Goal: Information Seeking & Learning: Check status

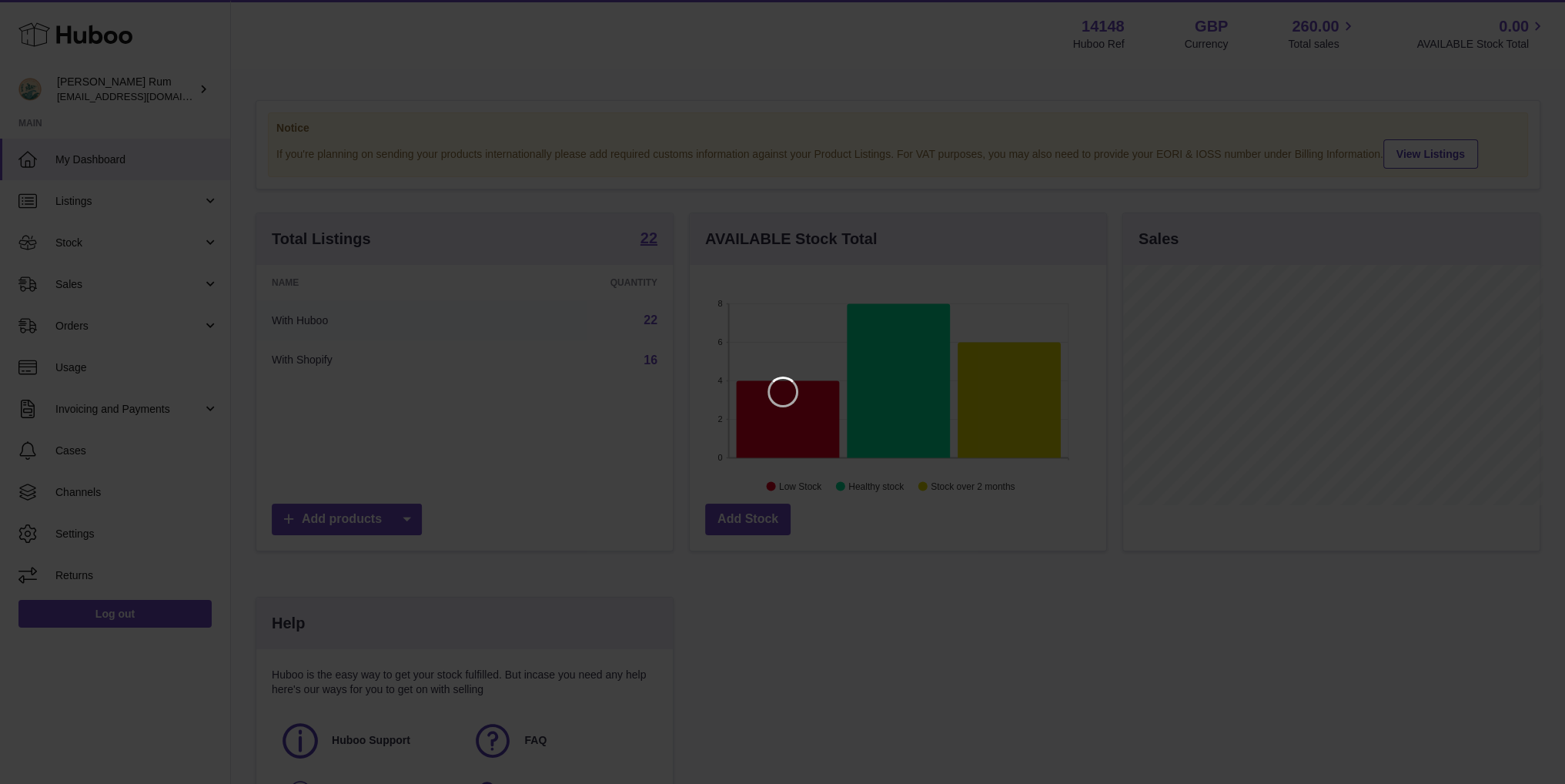
scroll to position [240, 421]
click at [1532, 13] on icon "Close" at bounding box center [1537, 14] width 19 height 19
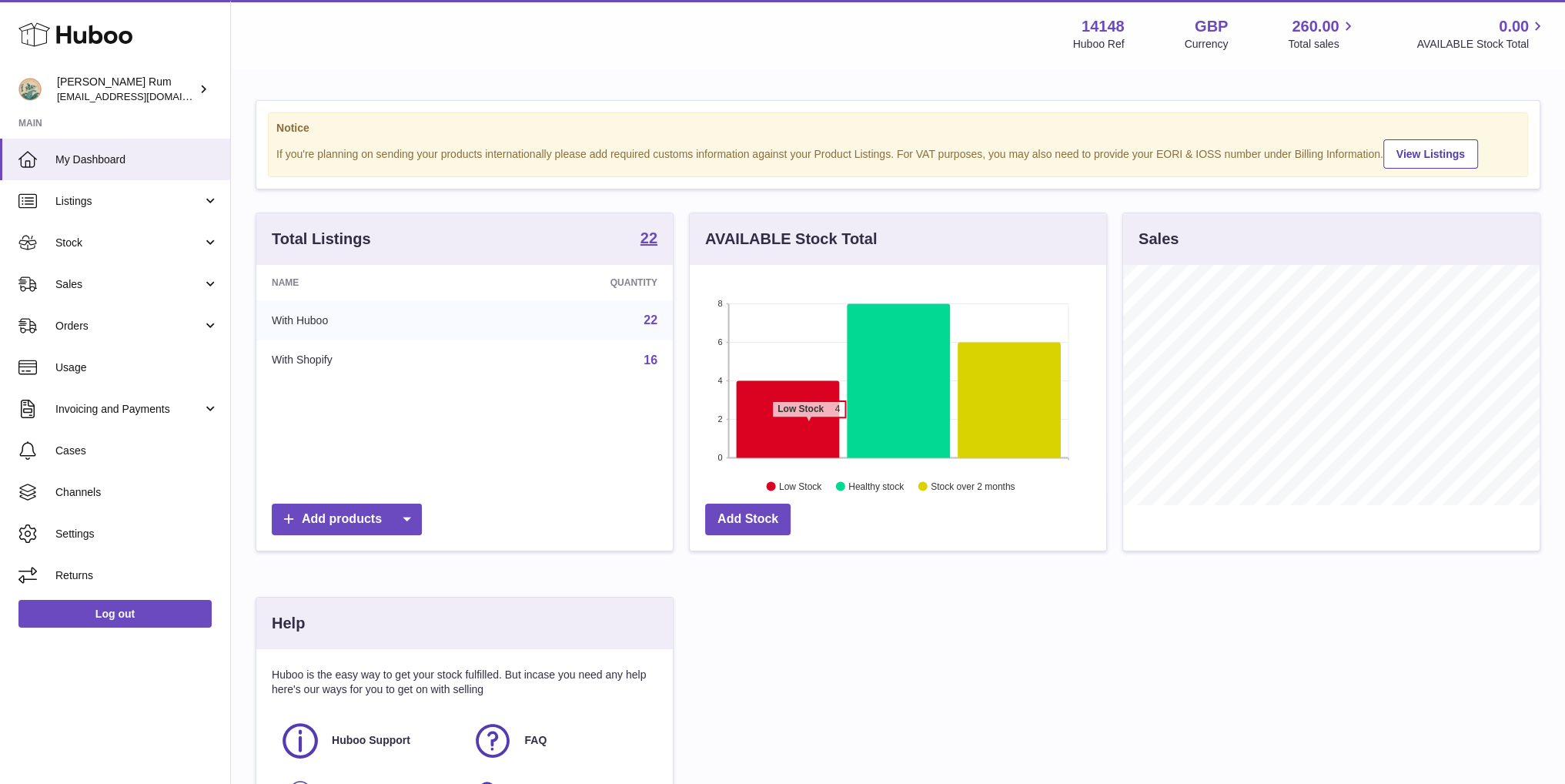
click at [808, 425] on icon at bounding box center [788, 420] width 103 height 77
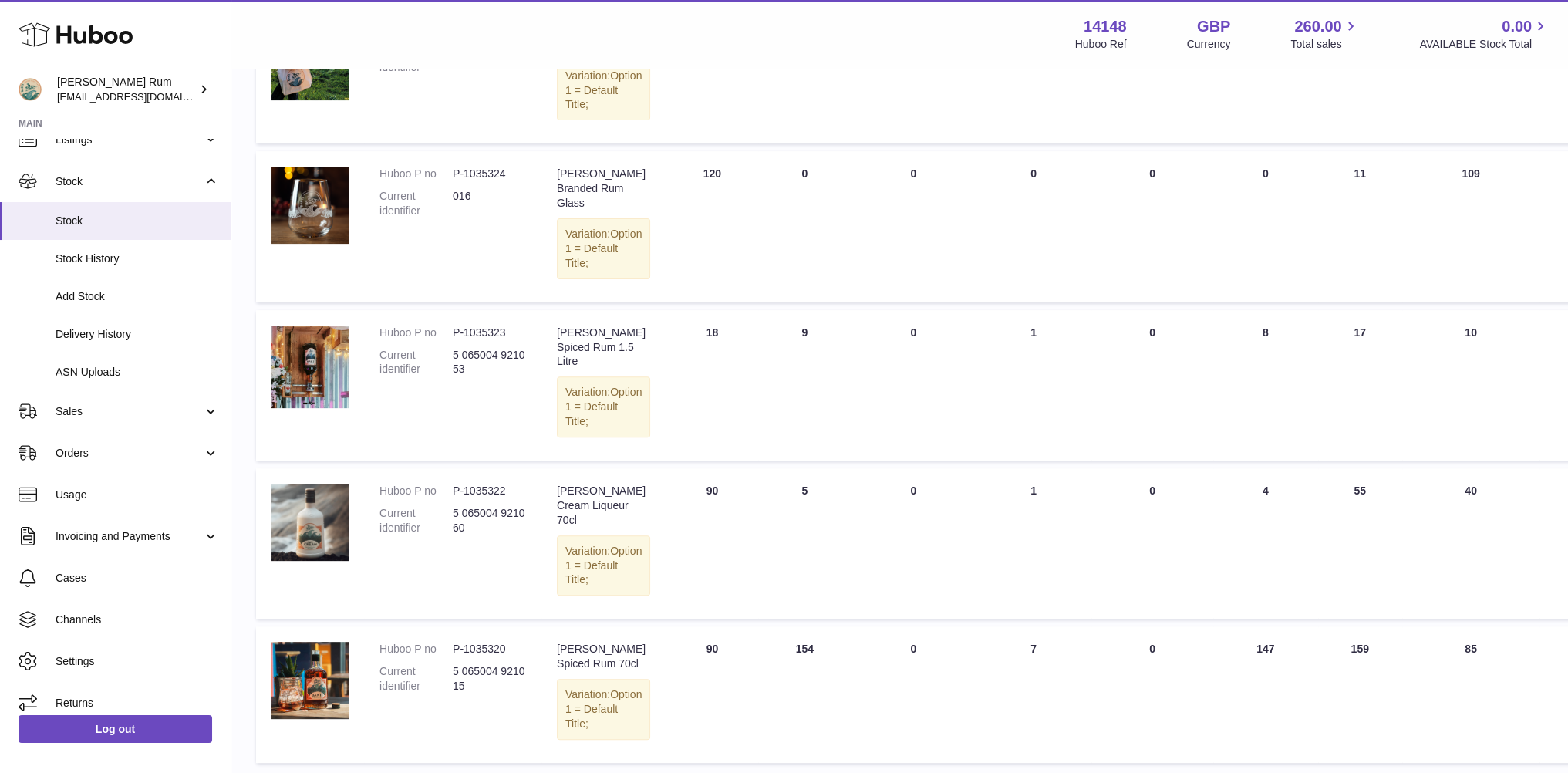
scroll to position [617, 0]
click at [118, 409] on span "Sales" at bounding box center [129, 411] width 148 height 15
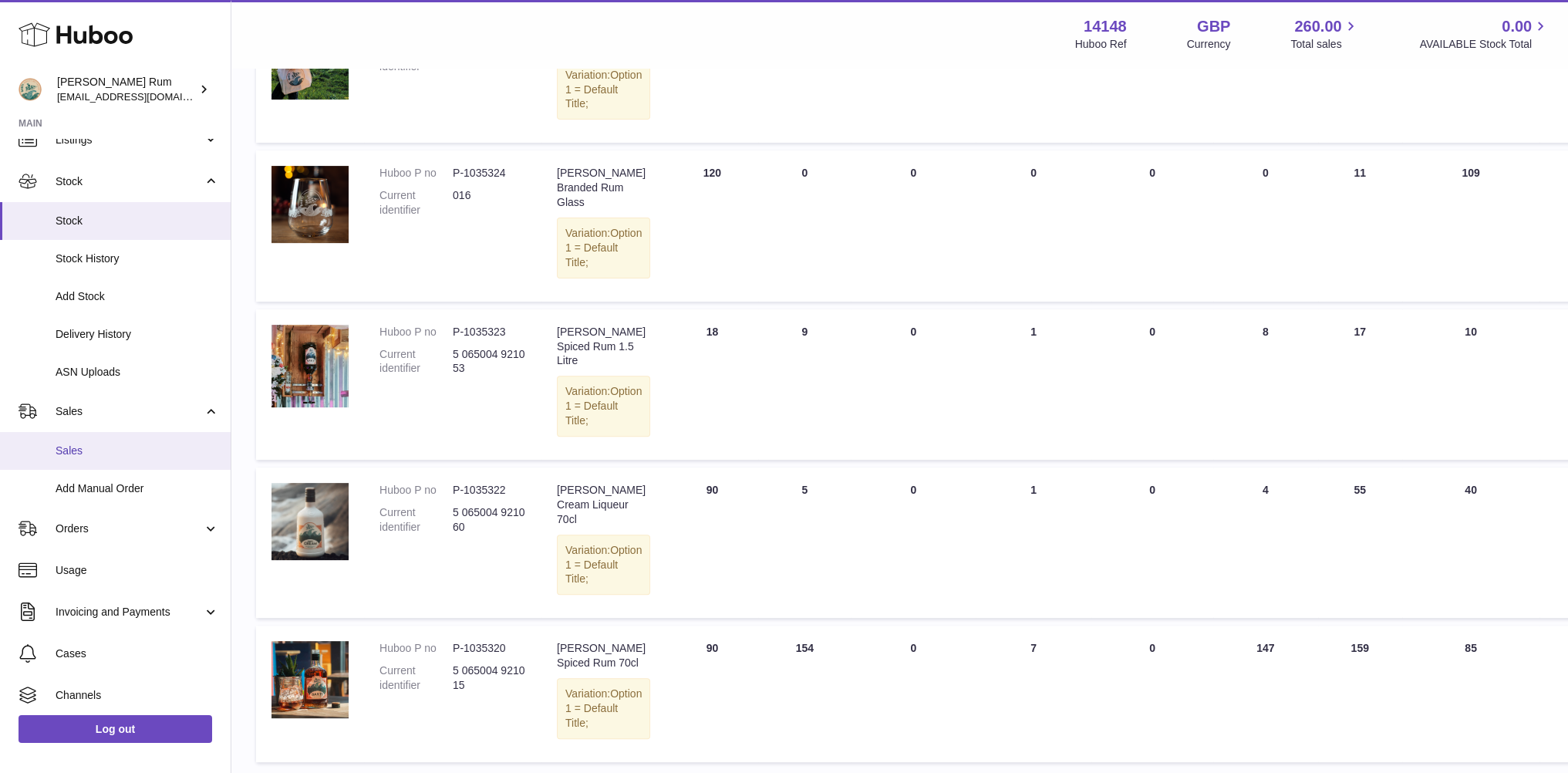
click at [107, 439] on link "Sales" at bounding box center [115, 450] width 231 height 38
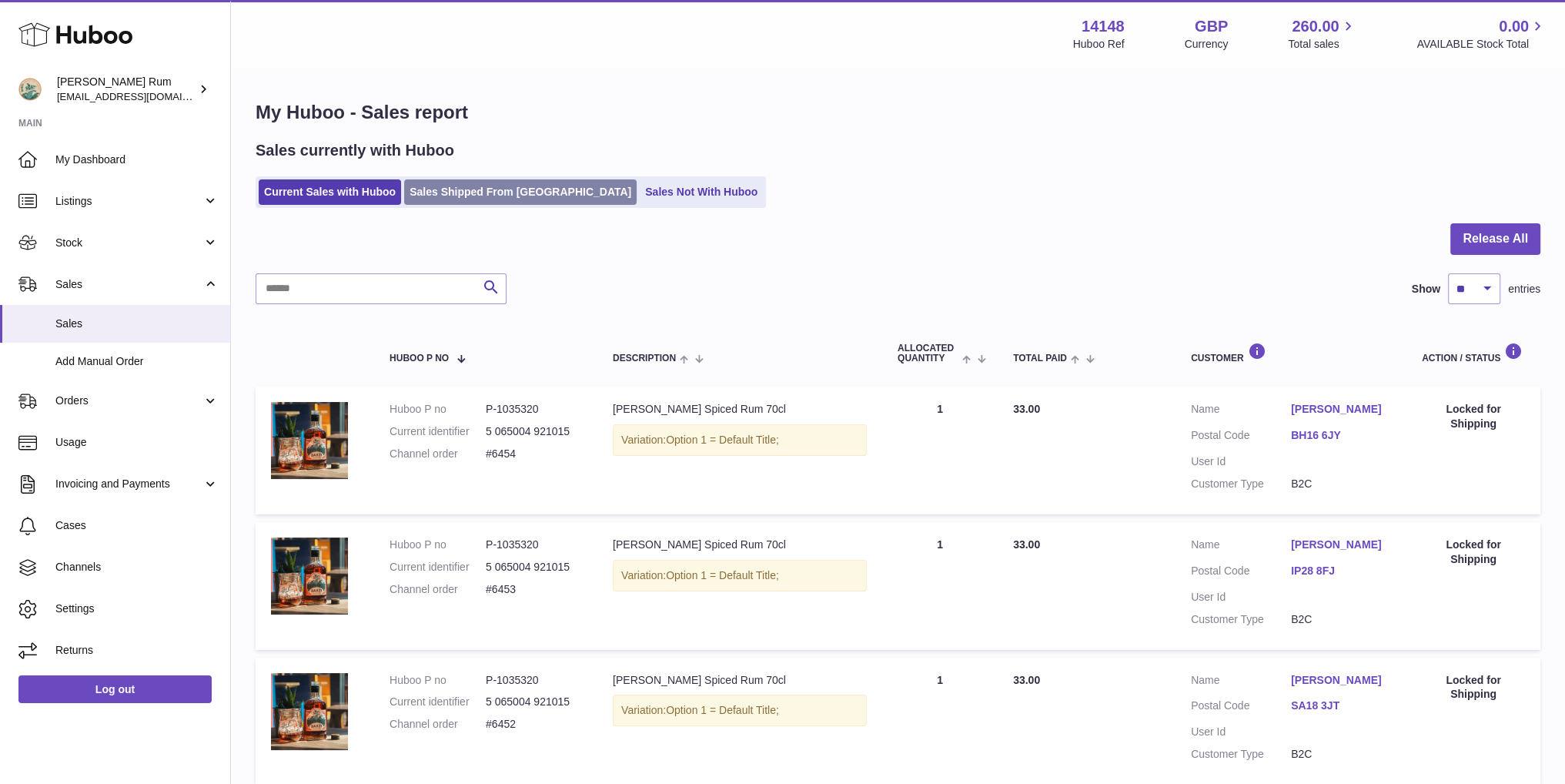
click at [493, 188] on link "Sales Shipped From [GEOGRAPHIC_DATA]" at bounding box center [520, 192] width 233 height 25
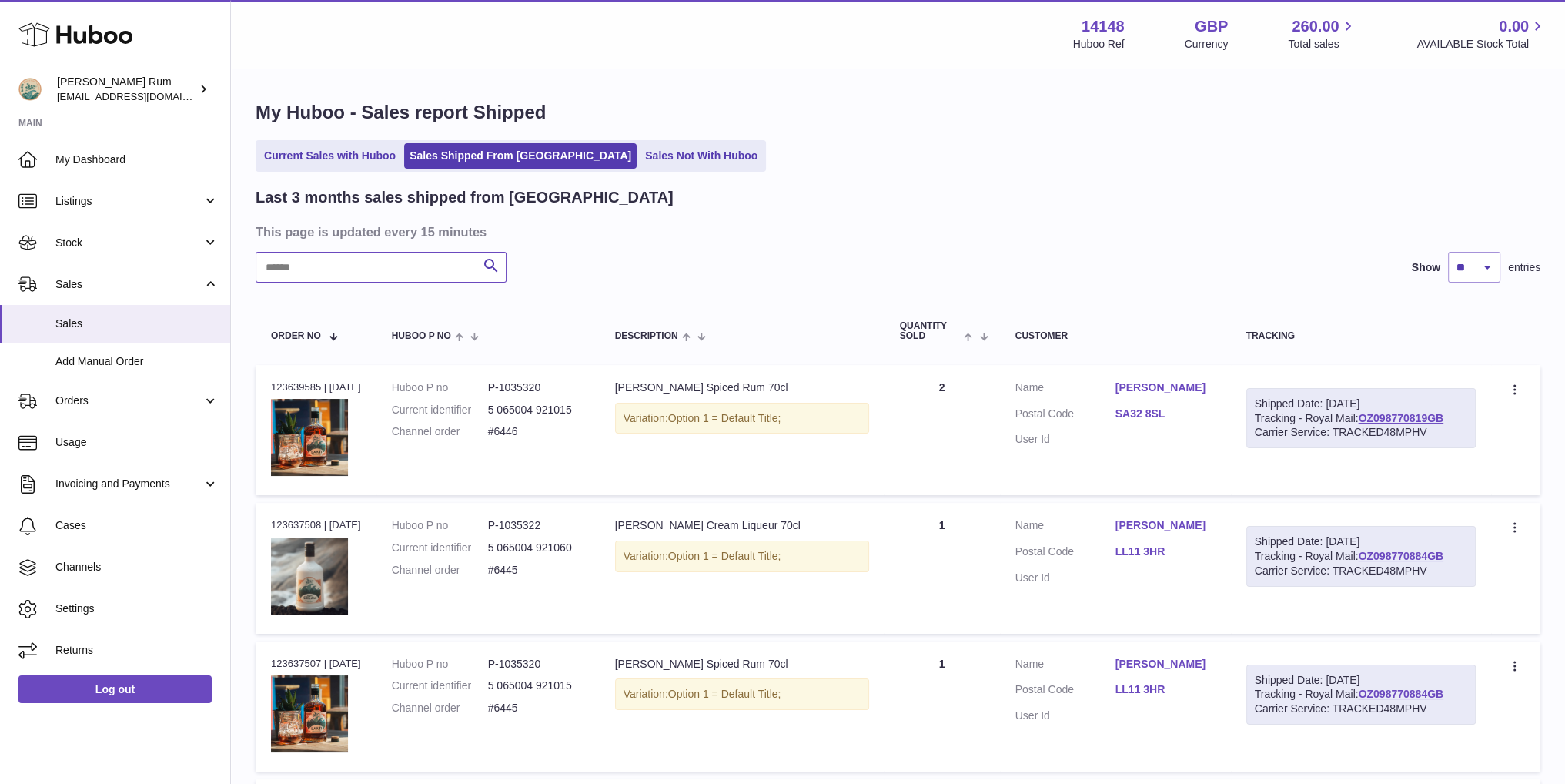
click at [327, 264] on input "text" at bounding box center [381, 266] width 251 height 31
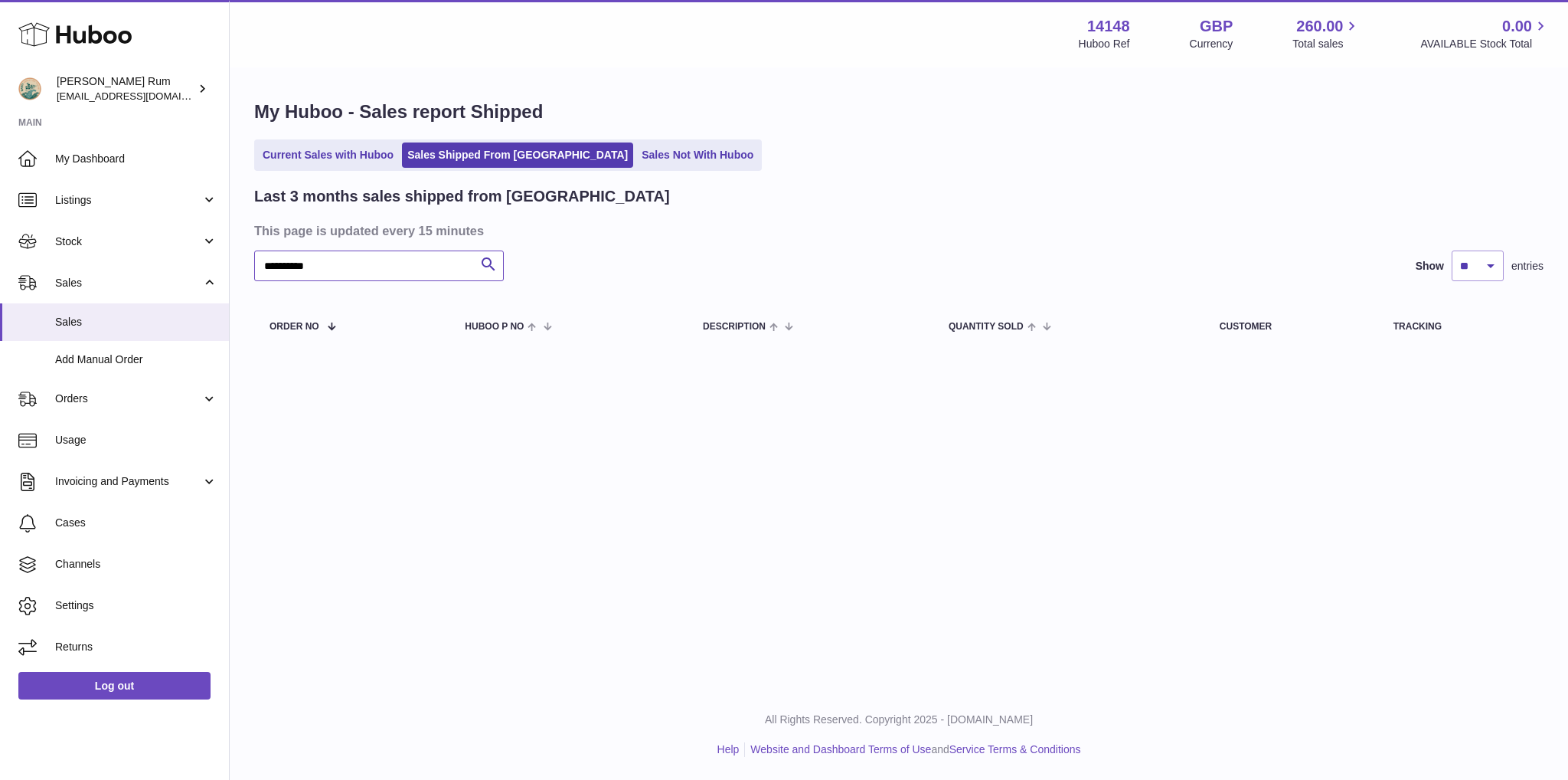
type input "**********"
click at [1484, 267] on select "** ** **" at bounding box center [1478, 265] width 52 height 30
click at [1483, 266] on select "** ** **" at bounding box center [1478, 265] width 52 height 30
drag, startPoint x: 352, startPoint y: 263, endPoint x: 214, endPoint y: 247, distance: 138.9
click at [214, 247] on div "**********" at bounding box center [784, 390] width 1568 height 780
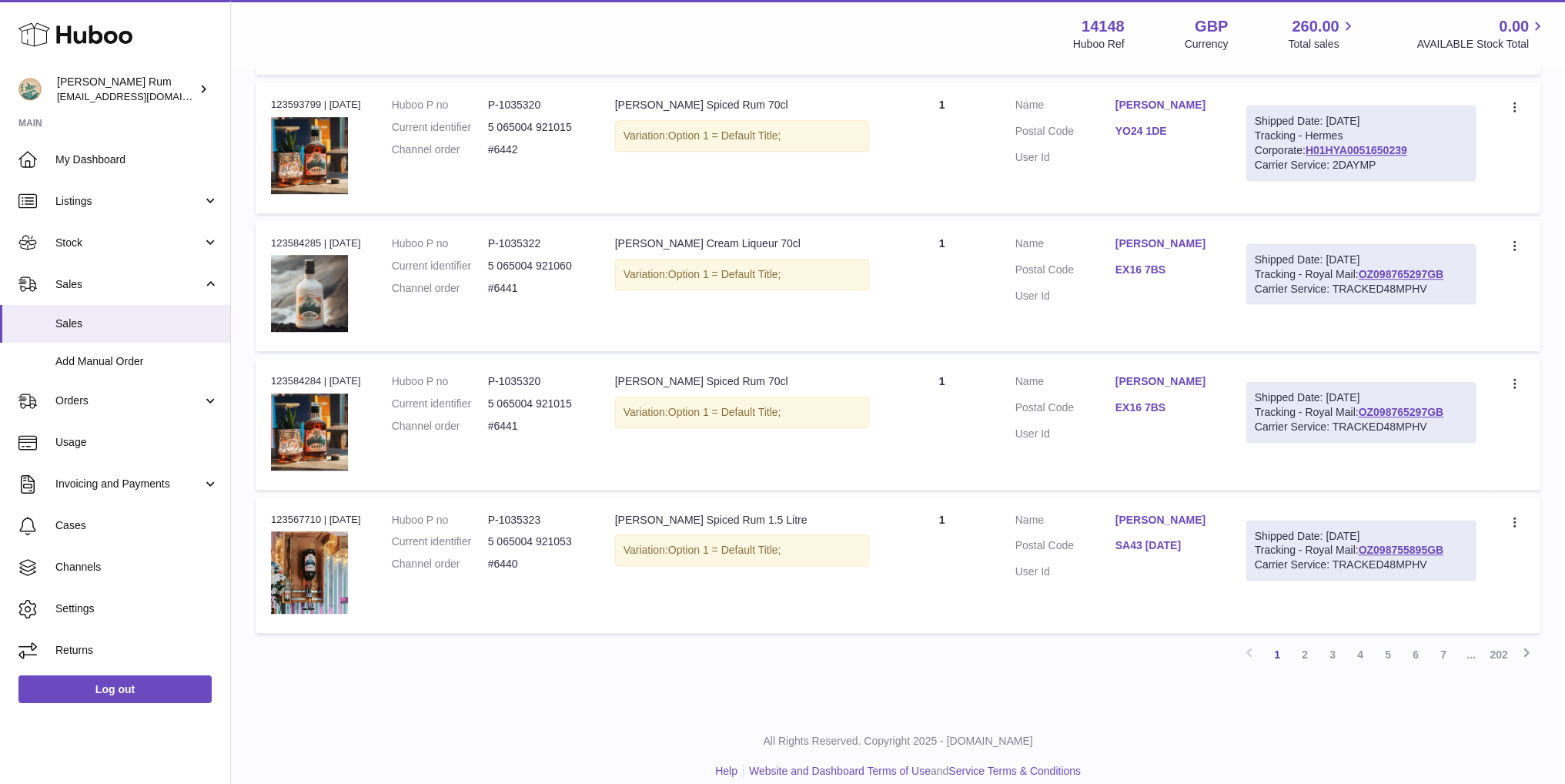
scroll to position [1128, 0]
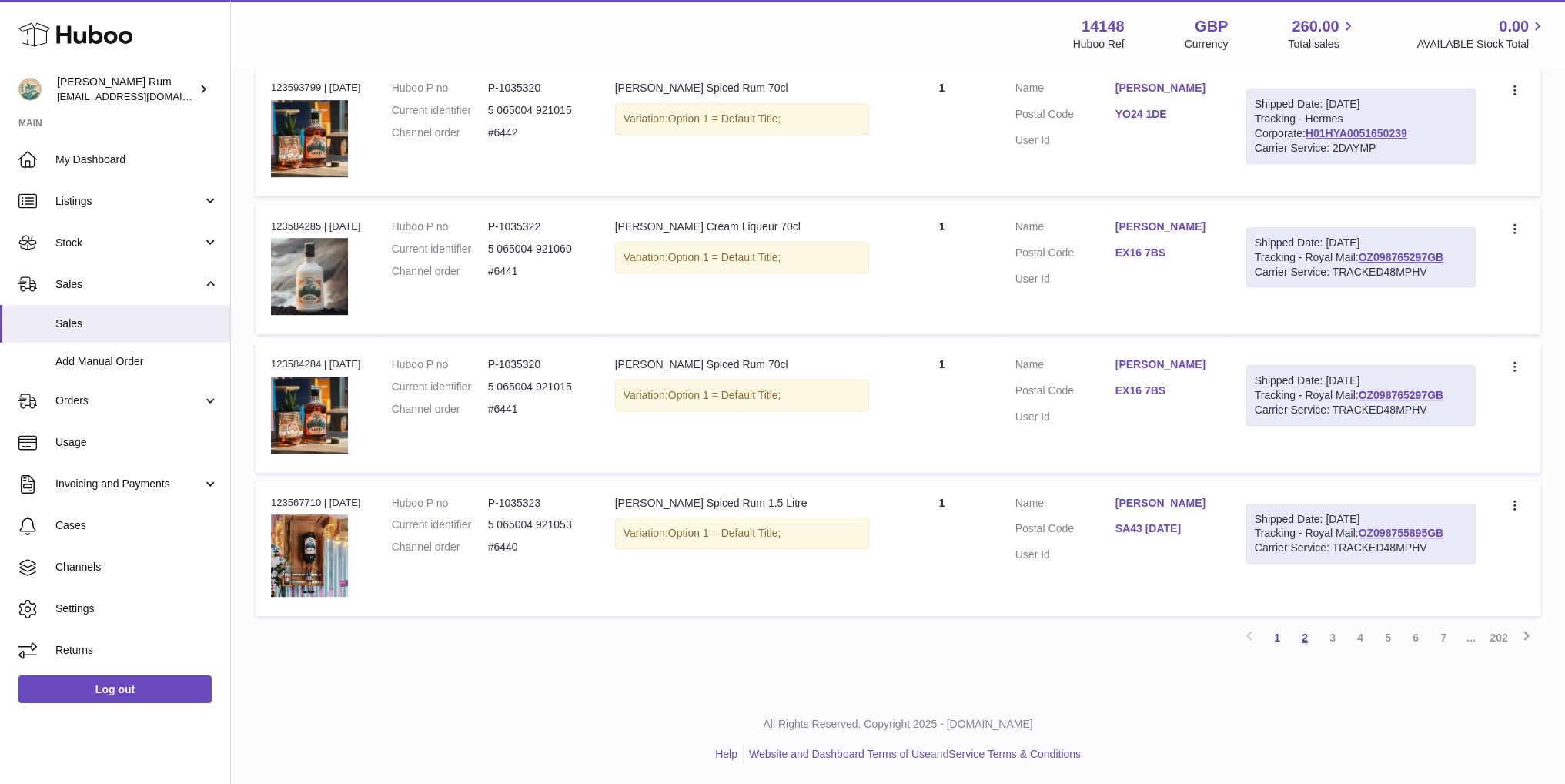
click at [1306, 639] on link "2" at bounding box center [1304, 637] width 27 height 27
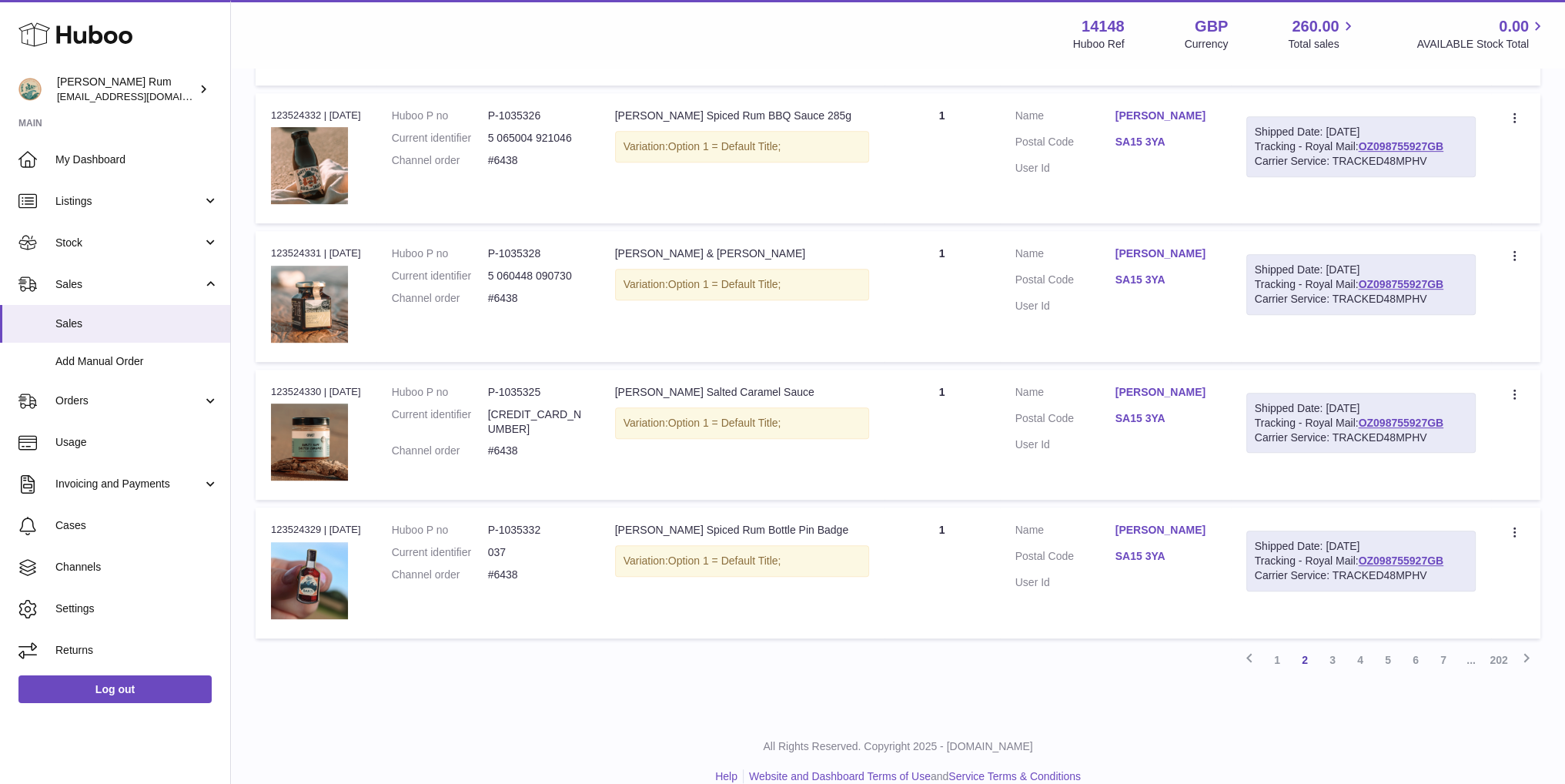
scroll to position [1056, 0]
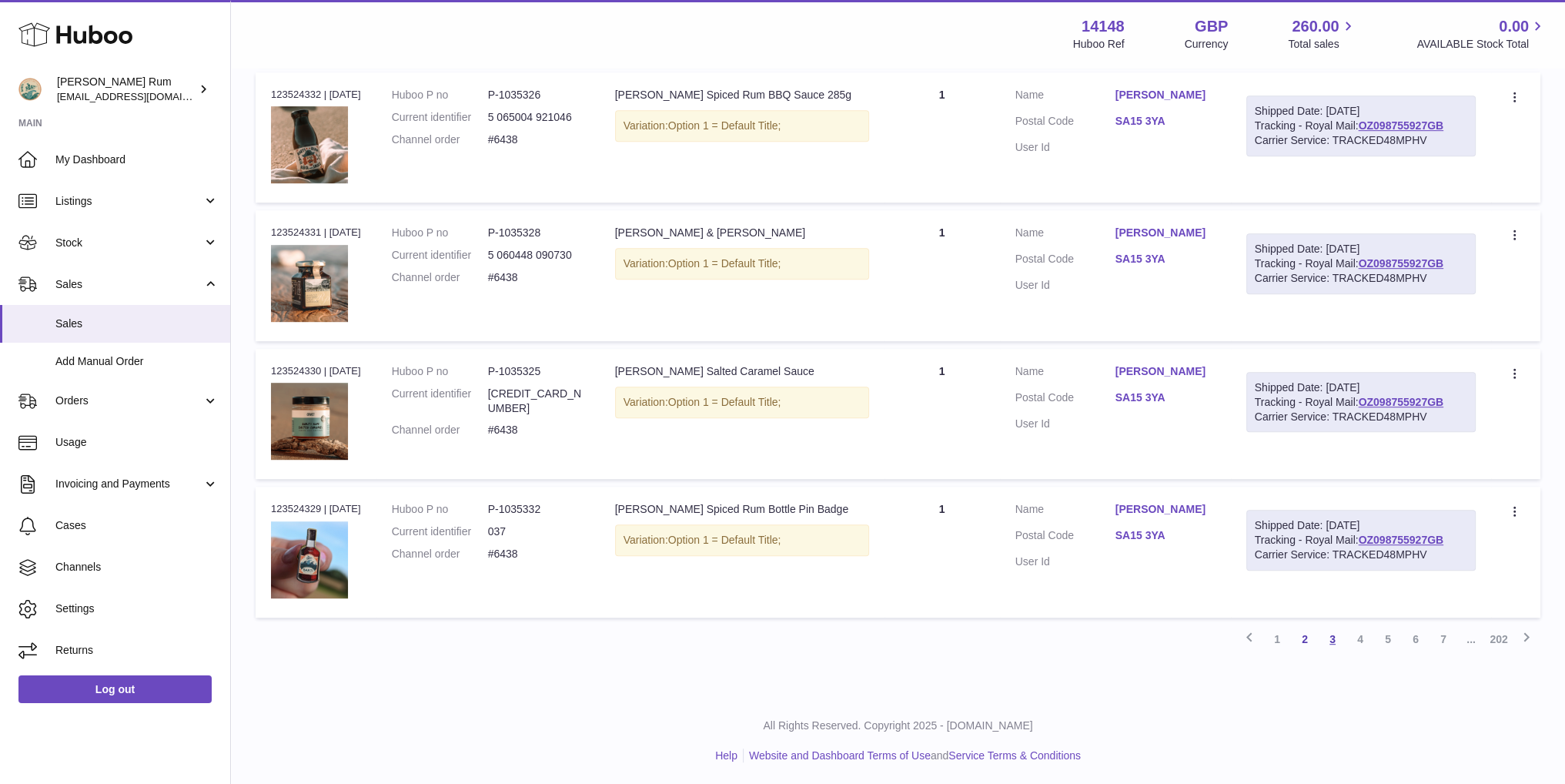
click at [1332, 638] on link "3" at bounding box center [1332, 638] width 27 height 27
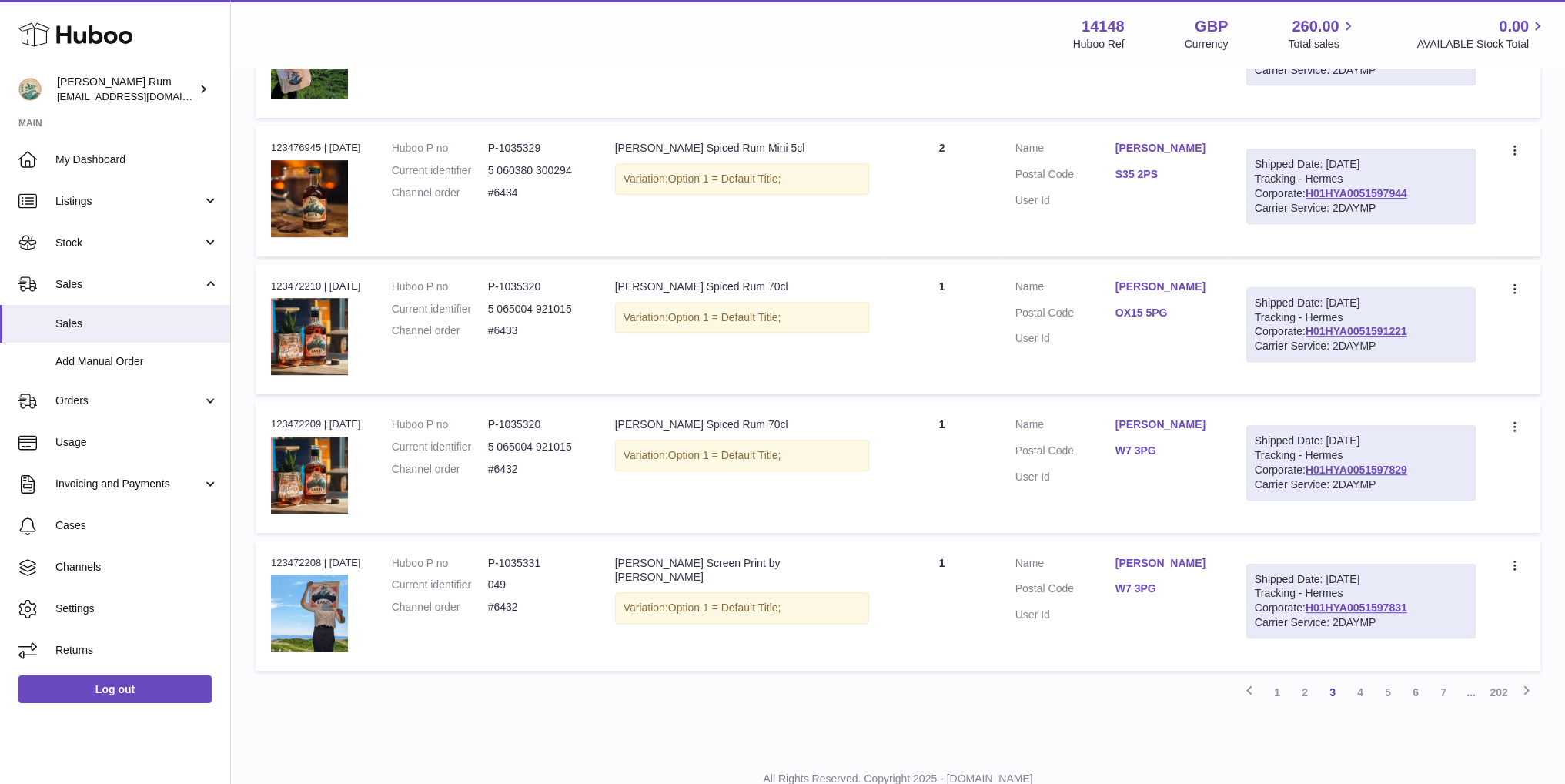
scroll to position [1128, 0]
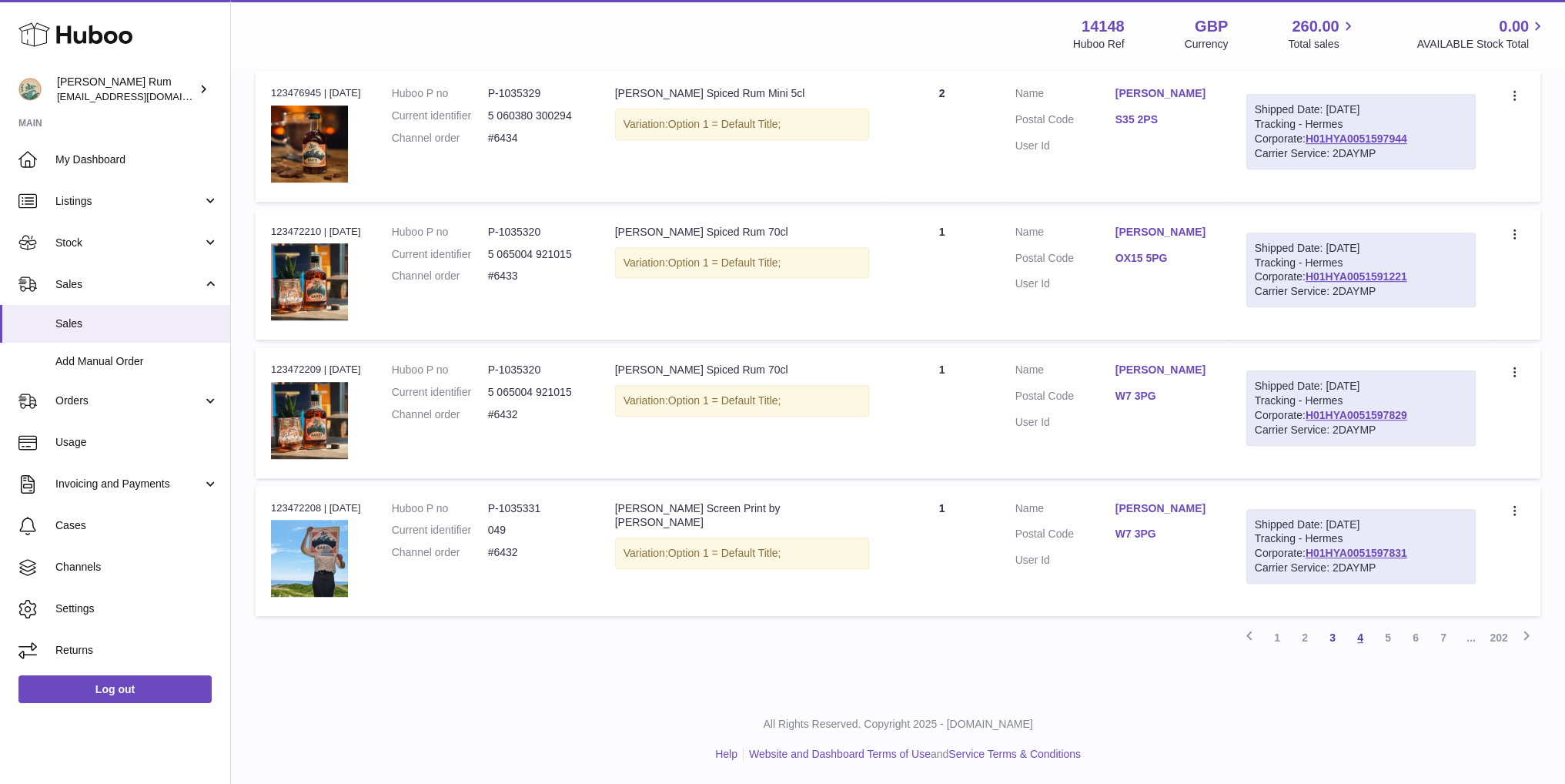
click at [1355, 634] on link "4" at bounding box center [1360, 637] width 27 height 27
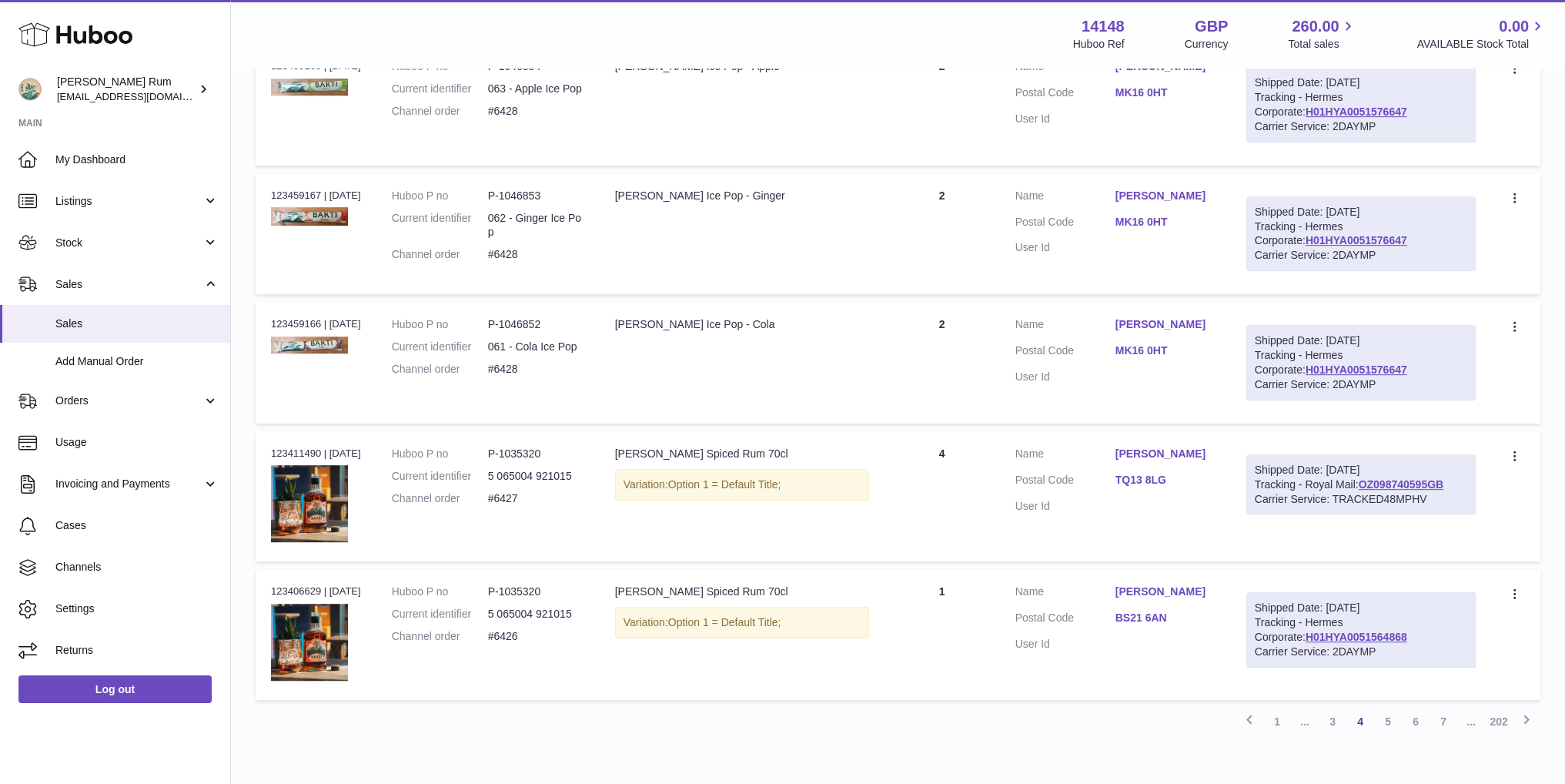
scroll to position [1074, 0]
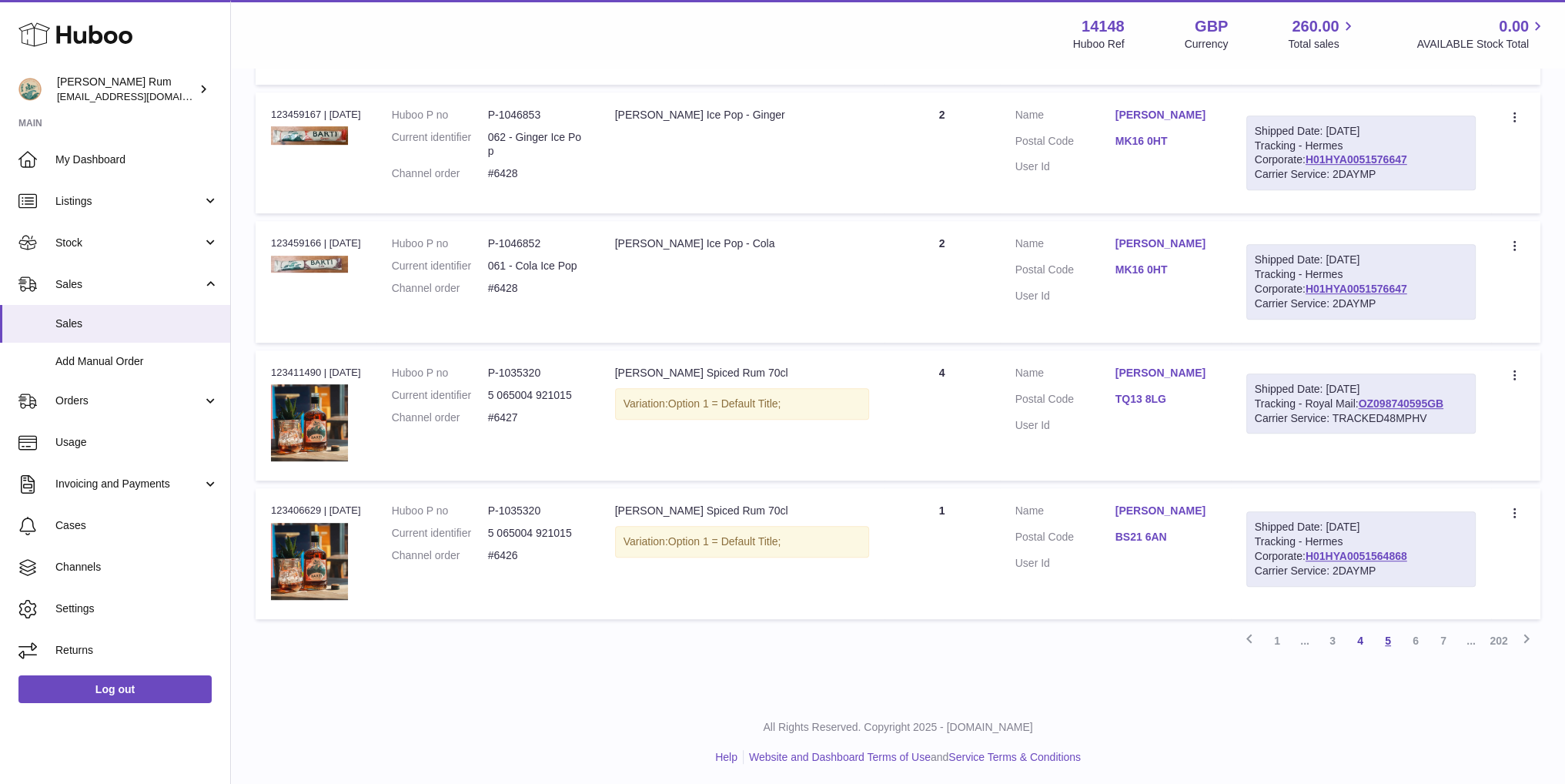
click at [1392, 641] on link "5" at bounding box center [1388, 640] width 27 height 27
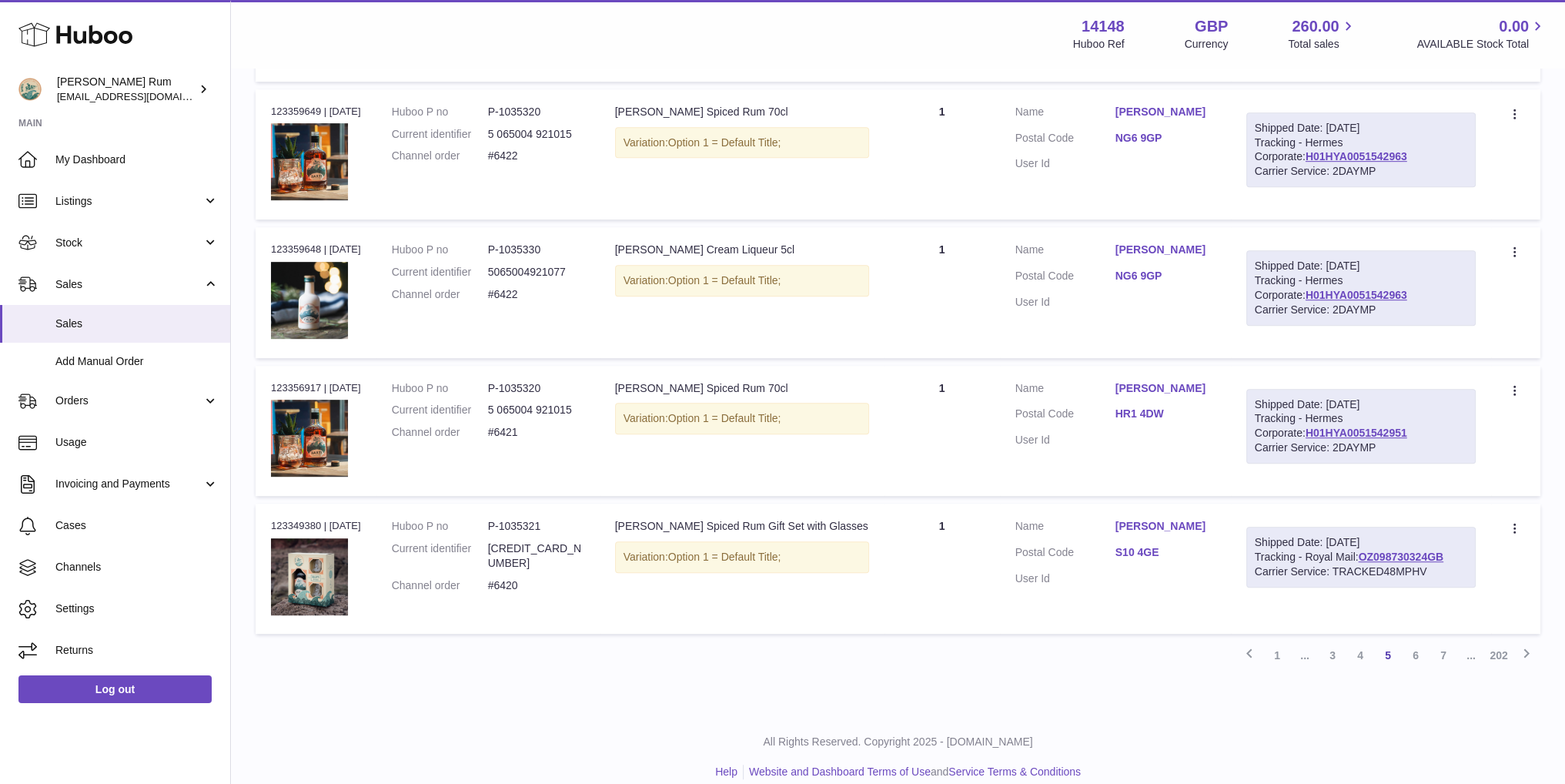
scroll to position [1093, 0]
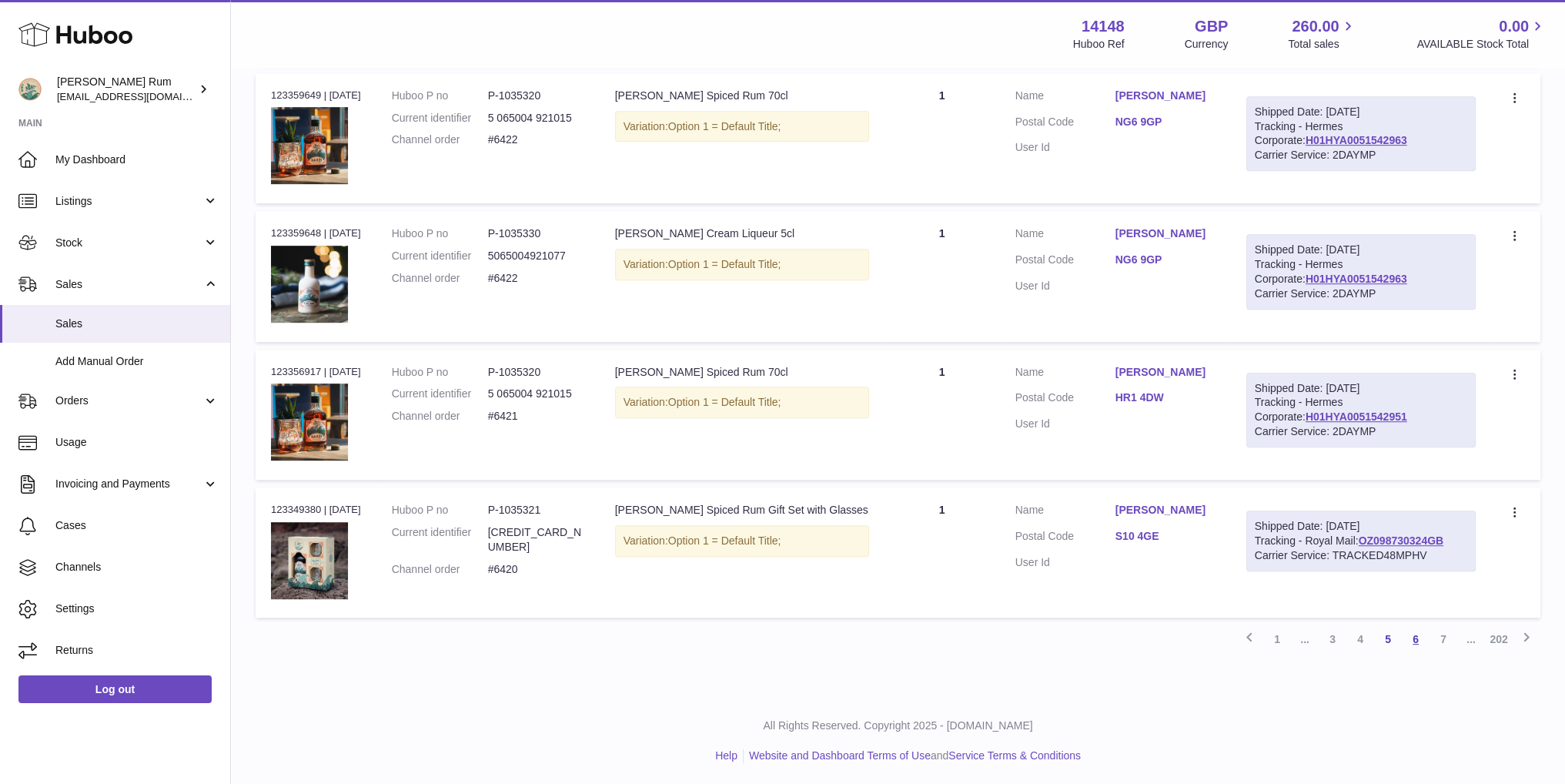
click at [1409, 635] on link "6" at bounding box center [1415, 638] width 27 height 27
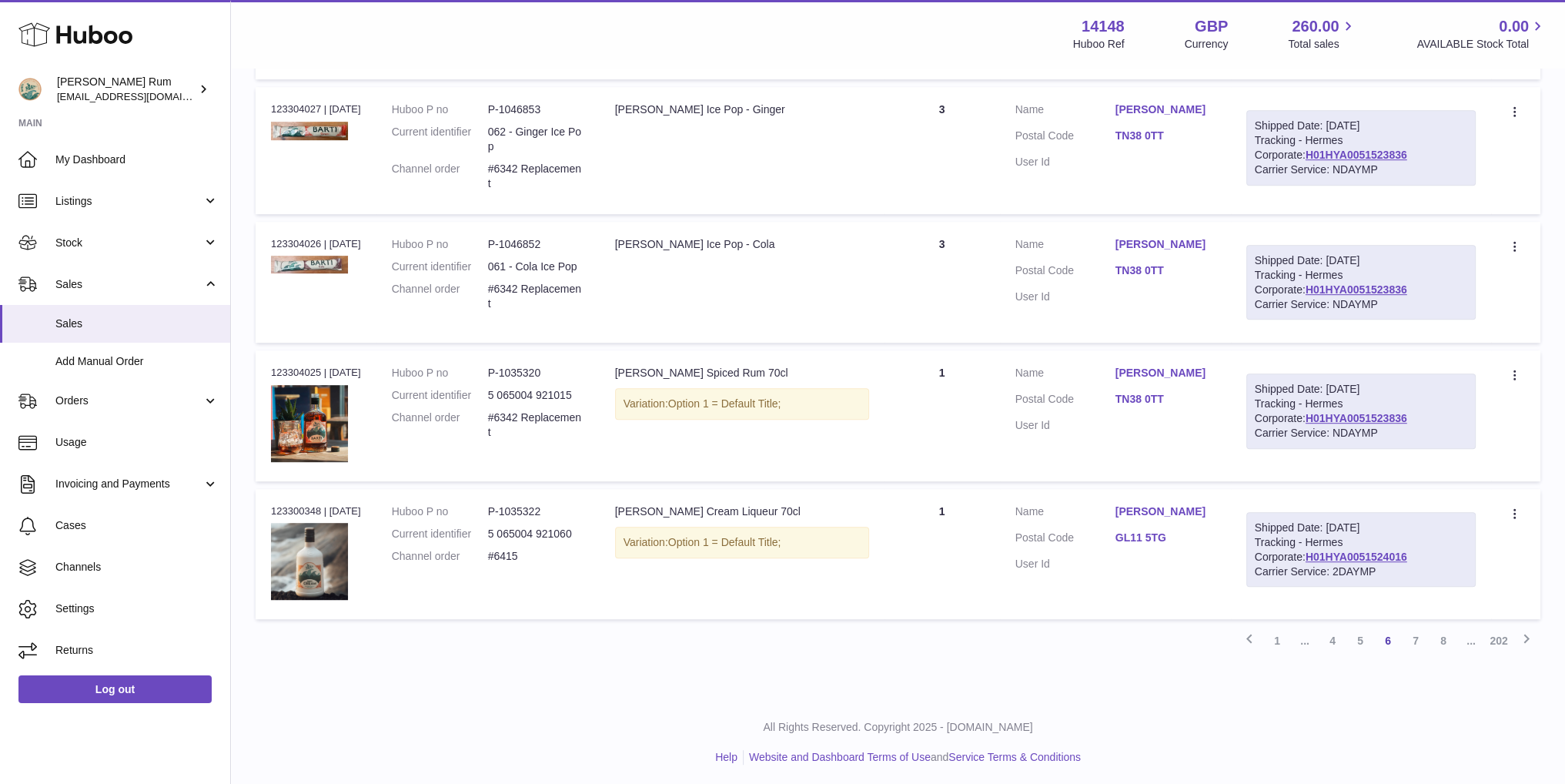
scroll to position [1100, 0]
click at [1414, 641] on link "7" at bounding box center [1415, 638] width 27 height 27
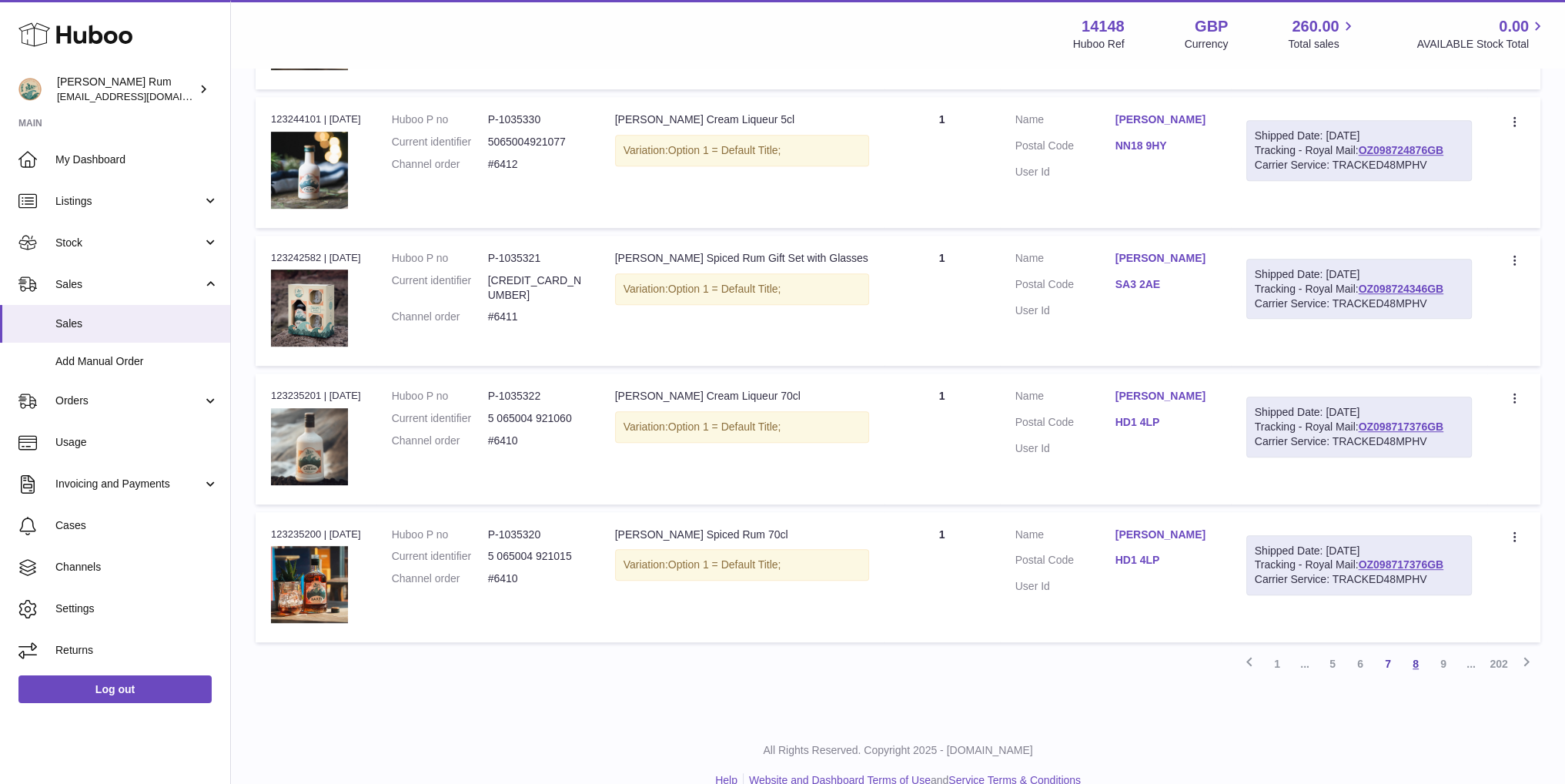
scroll to position [1122, 0]
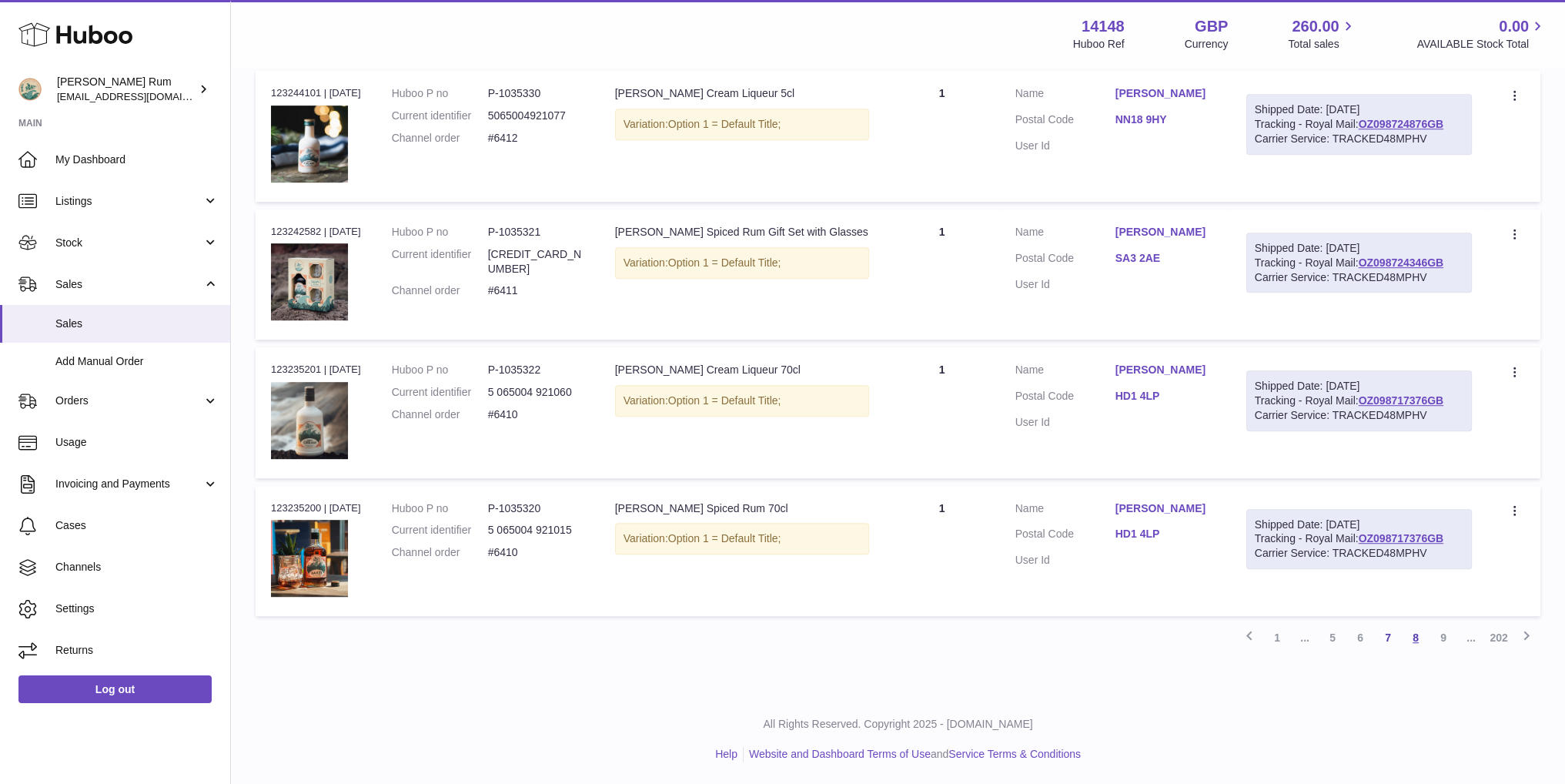
click at [1419, 638] on link "8" at bounding box center [1415, 637] width 27 height 27
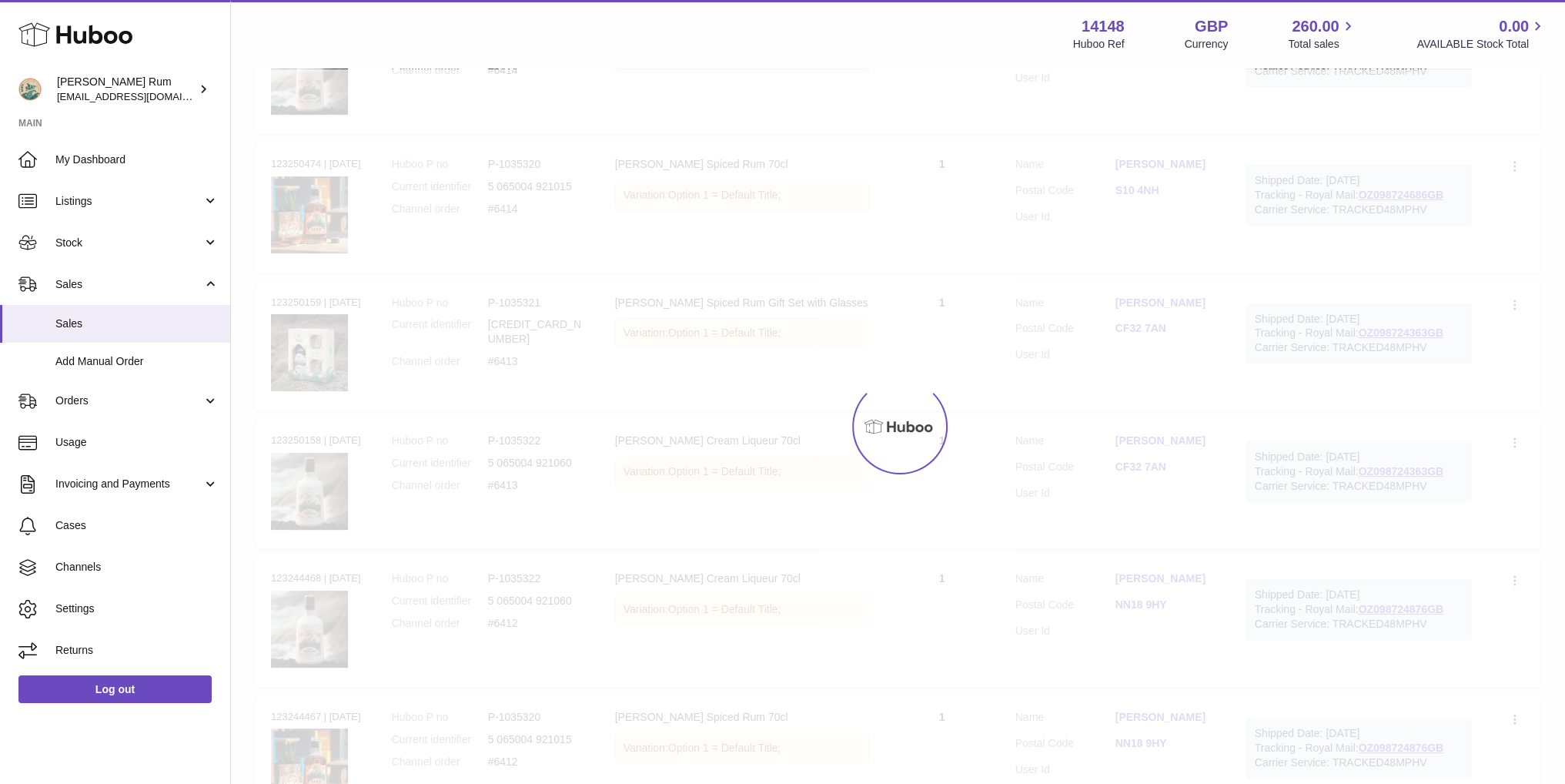
scroll to position [69, 0]
